Goal: Ask a question

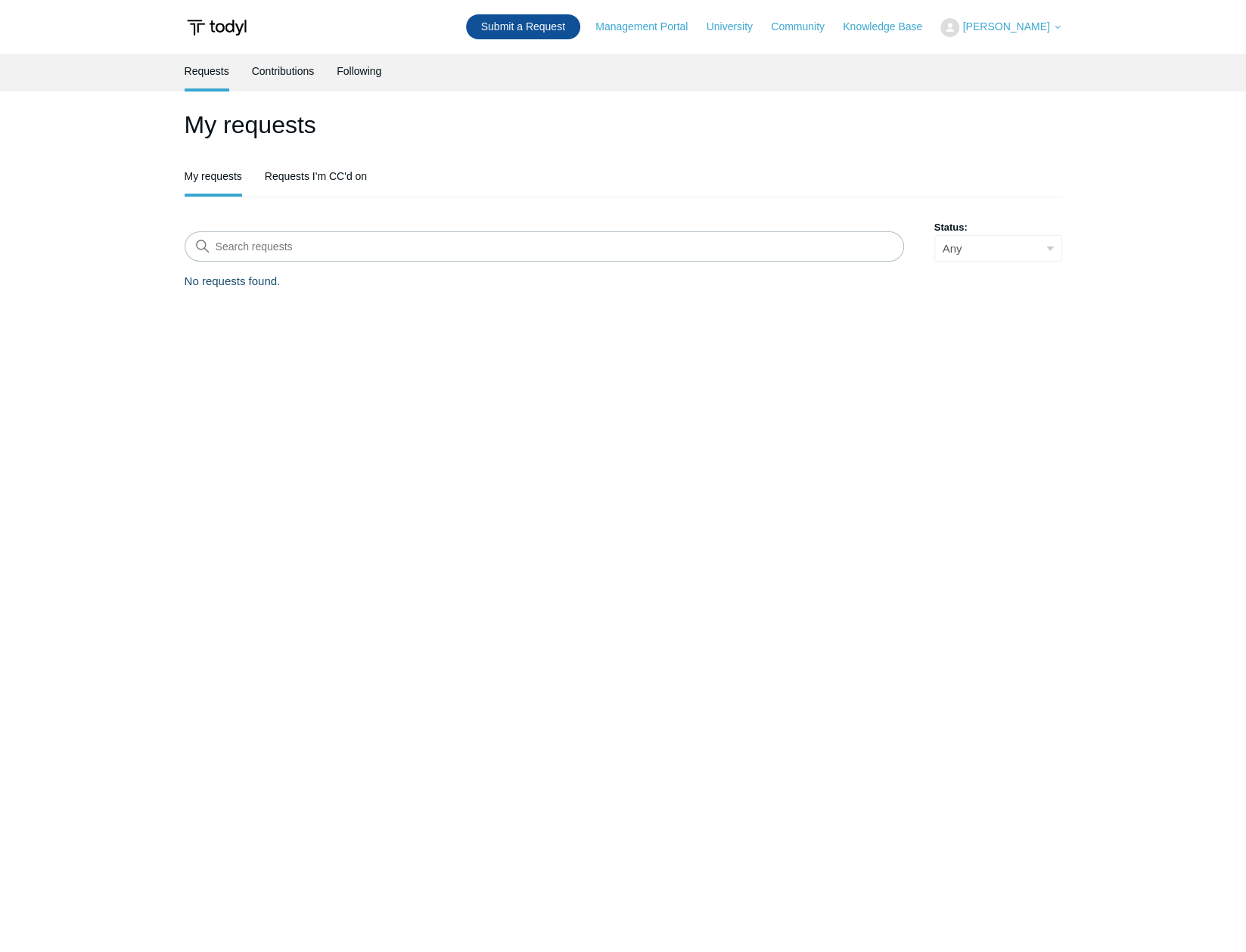
click at [555, 27] on link "Submit a Request" at bounding box center [524, 27] width 115 height 25
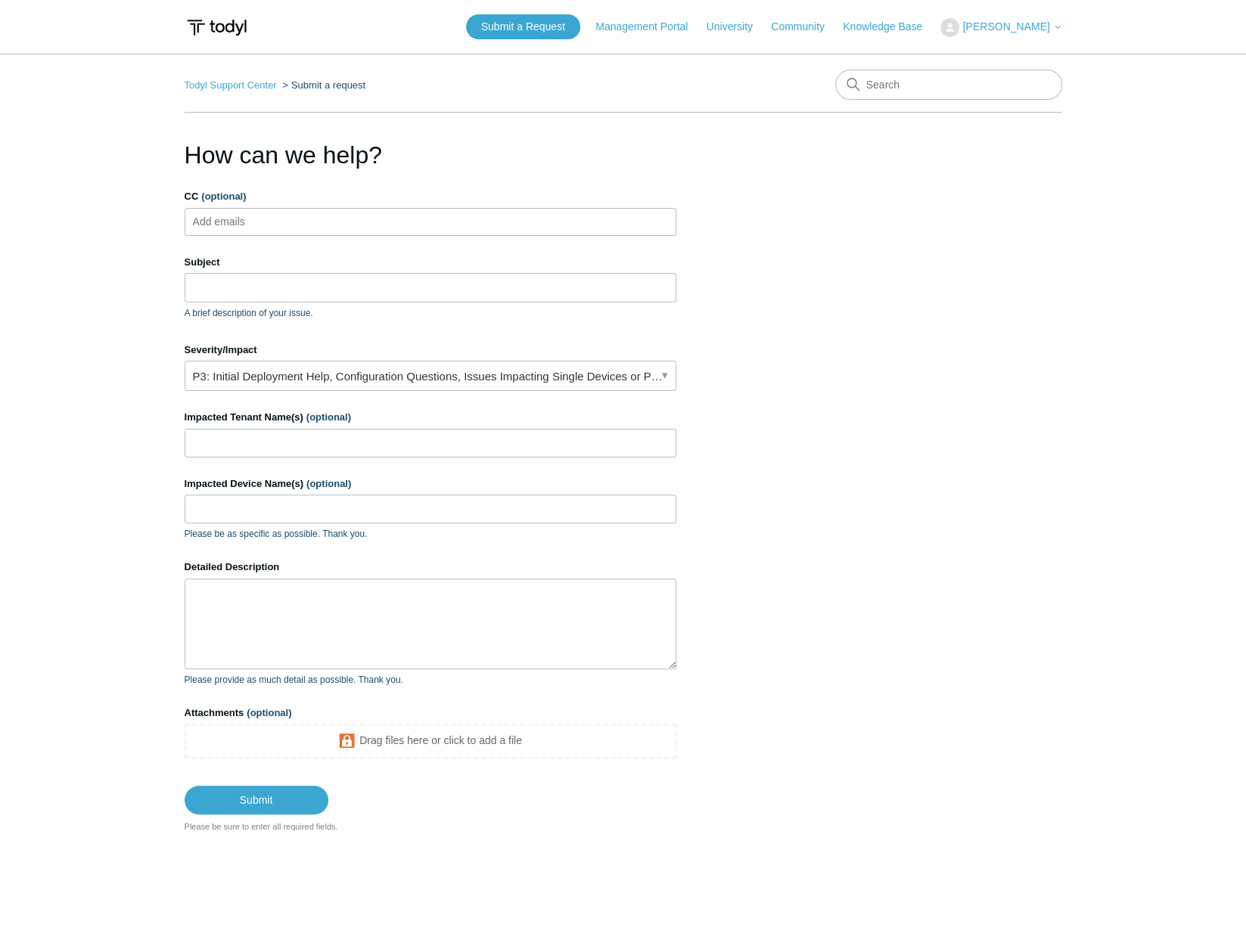
click at [362, 231] on ul "Add emails" at bounding box center [430, 221] width 491 height 28
click at [374, 222] on ul "Add emails" at bounding box center [430, 221] width 491 height 28
click at [460, 381] on link "P3: Initial Deployment Help, Configuration Questions, Issues Impacting Single D…" at bounding box center [430, 376] width 491 height 30
click at [781, 291] on section "How can we help? CC (optional) Add emails Subject A brief description of your i…" at bounding box center [623, 485] width 878 height 697
click at [572, 377] on link "P3: Initial Deployment Help, Configuration Questions, Issues Impacting Single D…" at bounding box center [430, 376] width 491 height 30
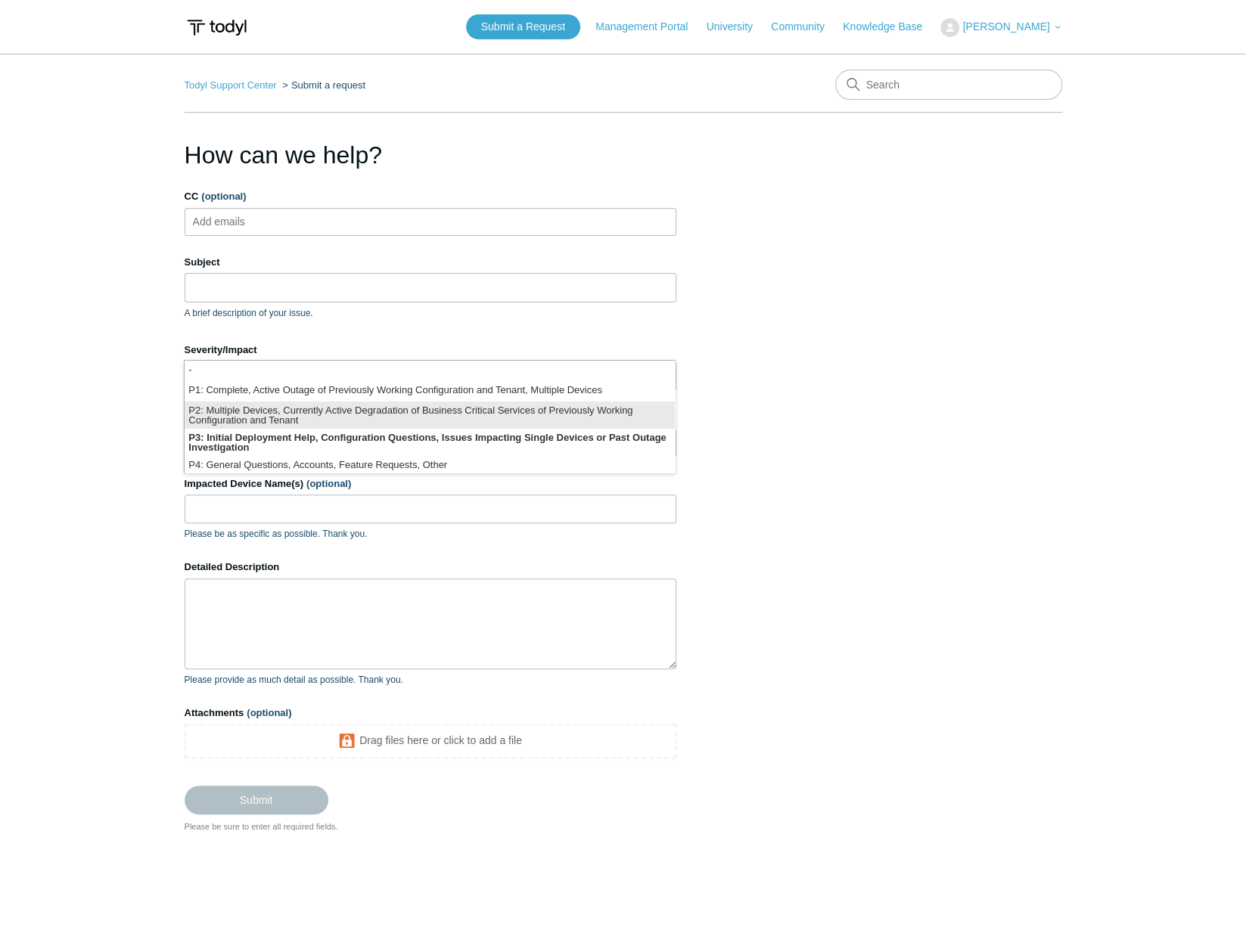
click at [320, 413] on li "P2: Multiple Devices, Currently Active Degradation of Business Critical Service…" at bounding box center [430, 415] width 491 height 27
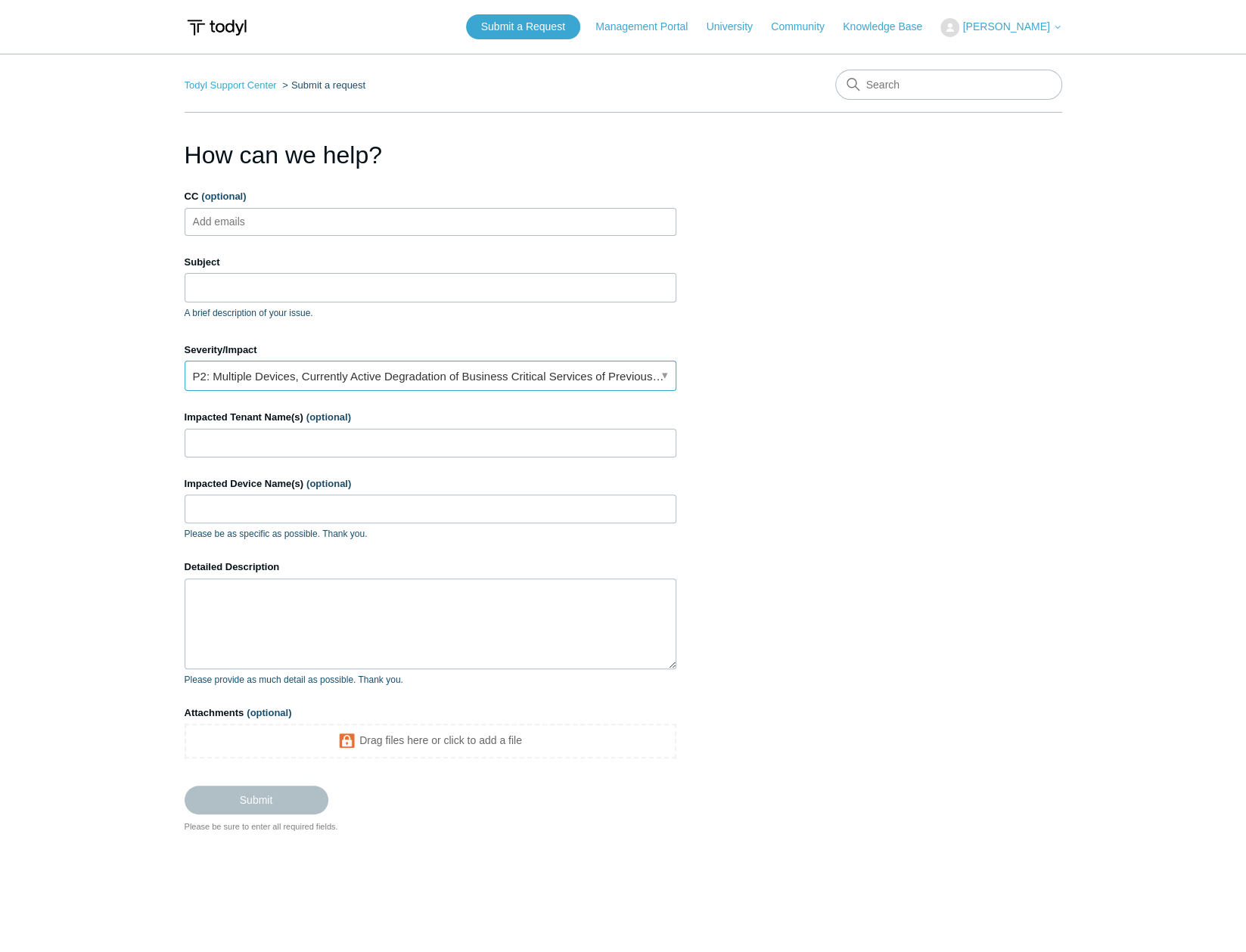
click at [309, 381] on link "P2: Multiple Devices, Currently Active Degradation of Business Critical Service…" at bounding box center [430, 376] width 491 height 30
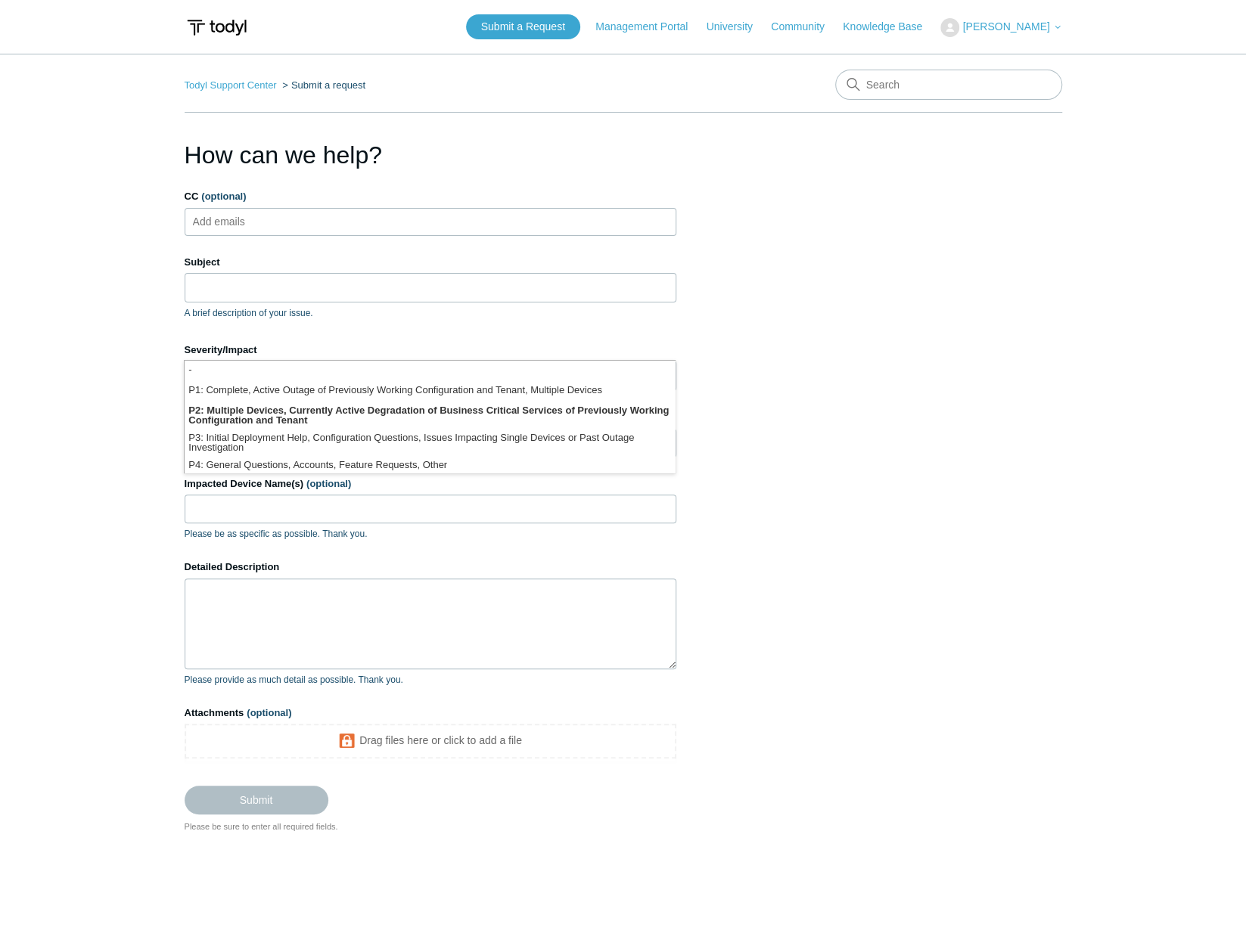
click at [905, 353] on section "How can we help? CC (optional) Add emails Subject A brief description of your i…" at bounding box center [623, 485] width 878 height 697
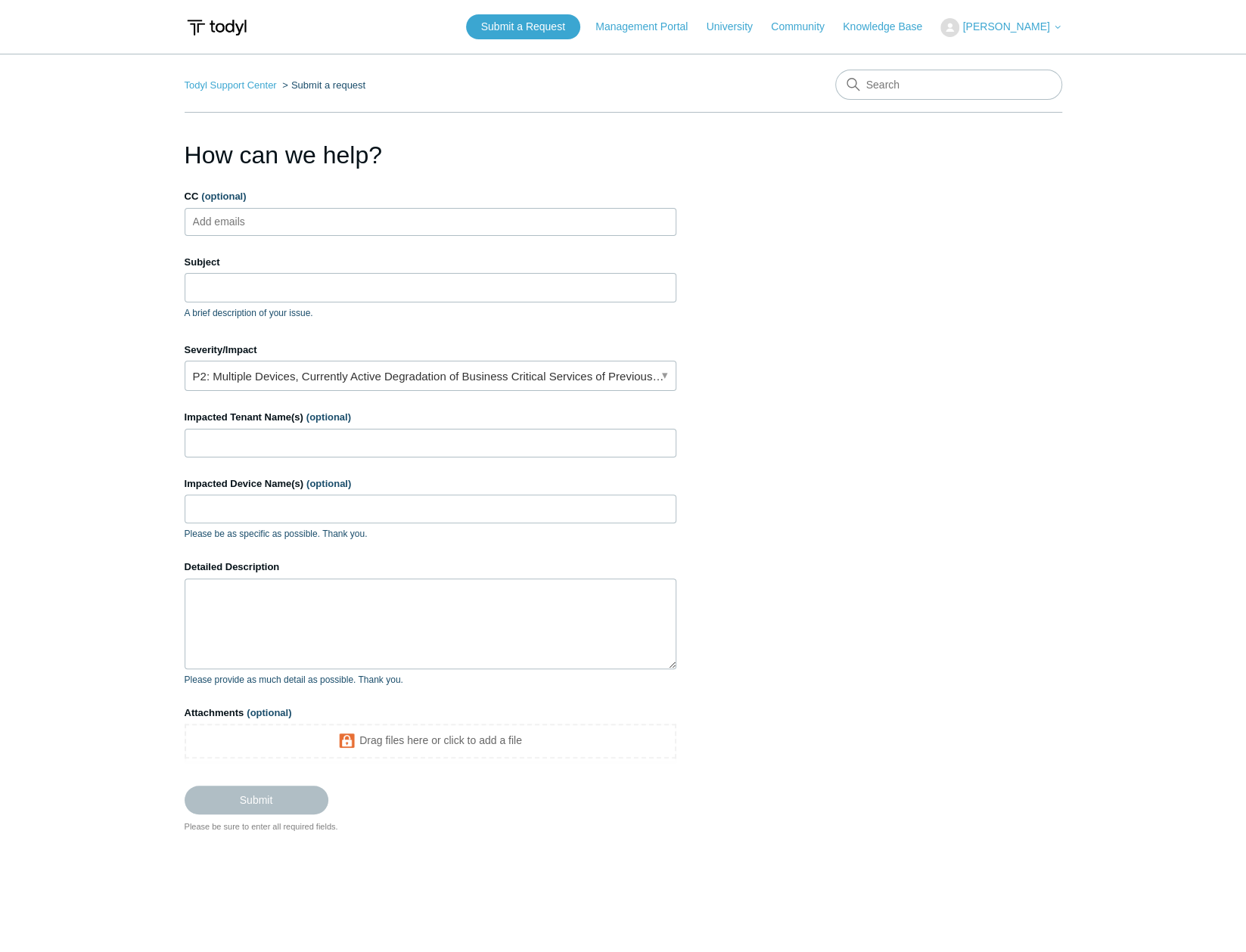
click at [233, 30] on img at bounding box center [217, 27] width 64 height 28
